Goal: Transaction & Acquisition: Purchase product/service

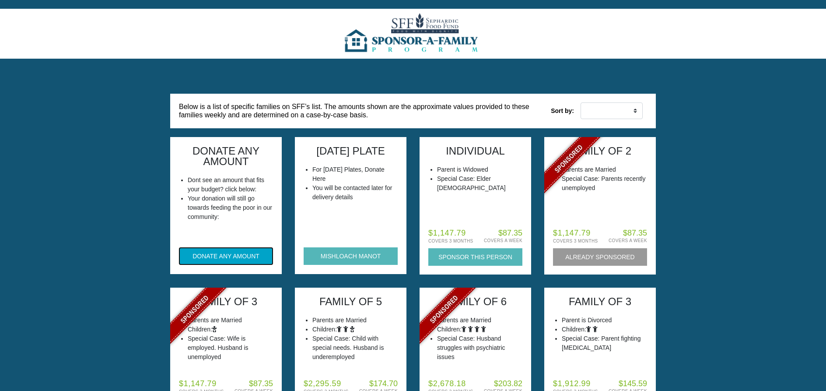
click at [215, 258] on button "DONATE ANY AMOUNT" at bounding box center [226, 256] width 94 height 18
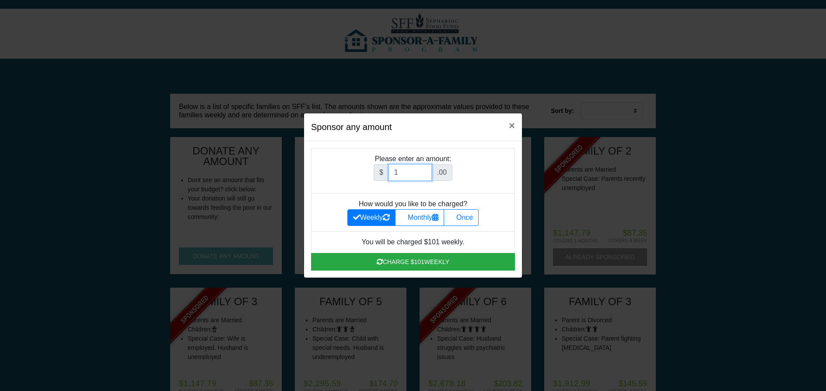
click at [423, 173] on input "1" at bounding box center [410, 172] width 43 height 17
type input "1800"
click at [472, 216] on label "Once" at bounding box center [461, 217] width 35 height 17
click at [455, 216] on input "Once" at bounding box center [452, 215] width 6 height 6
radio input "true"
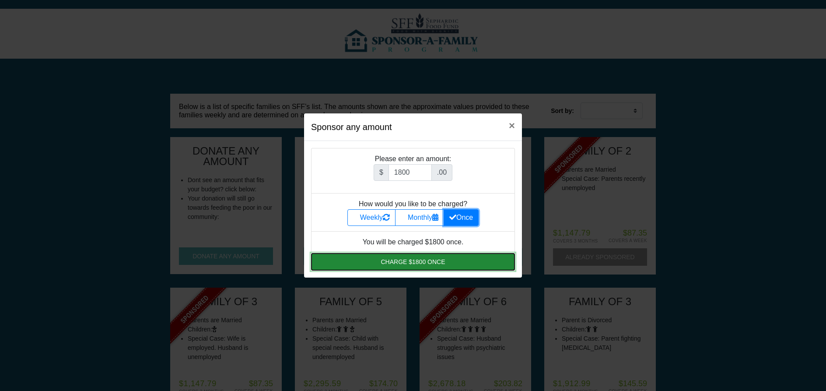
click at [422, 264] on button "Charge $1800 once" at bounding box center [413, 262] width 204 height 18
